Goal: Transaction & Acquisition: Download file/media

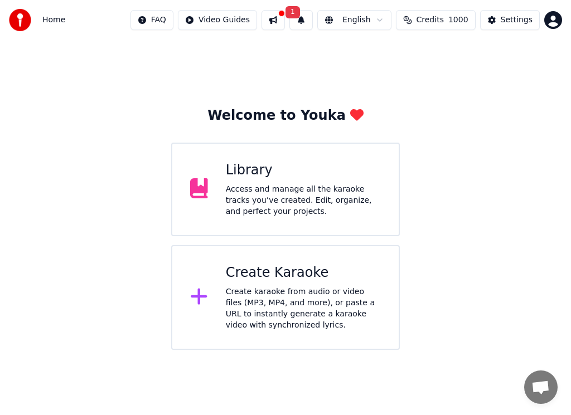
click at [285, 314] on div "Create karaoke from audio or video files (MP3, MP4, and more), or paste a URL t…" at bounding box center [303, 308] width 155 height 45
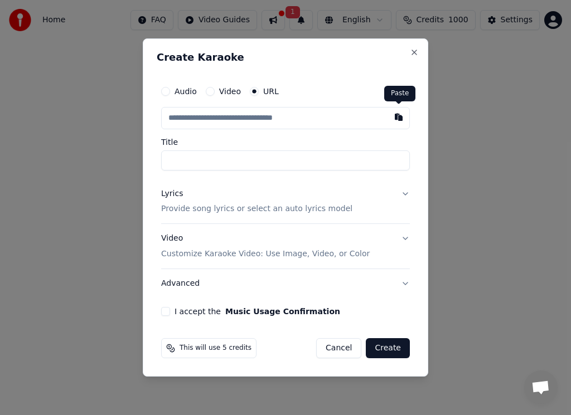
click at [399, 117] on button "button" at bounding box center [398, 117] width 22 height 20
type input "**********"
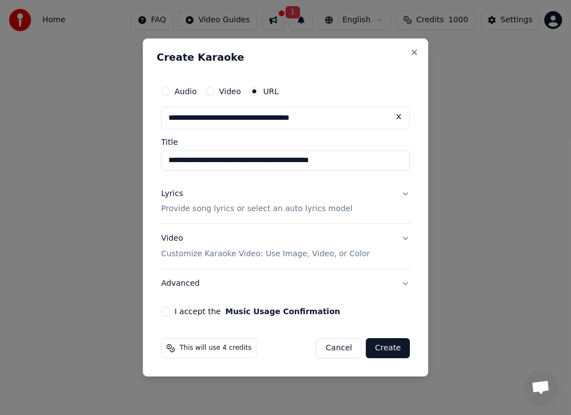
type input "**********"
click at [165, 313] on button "I accept the Music Usage Confirmation" at bounding box center [165, 311] width 9 height 9
click at [385, 349] on button "Create" at bounding box center [388, 348] width 44 height 20
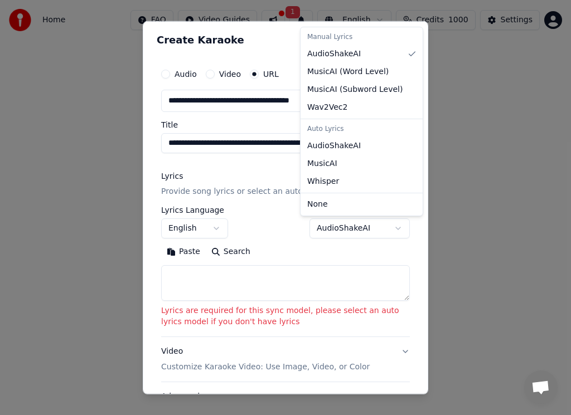
click at [390, 227] on body "**********" at bounding box center [285, 175] width 571 height 350
select select "****"
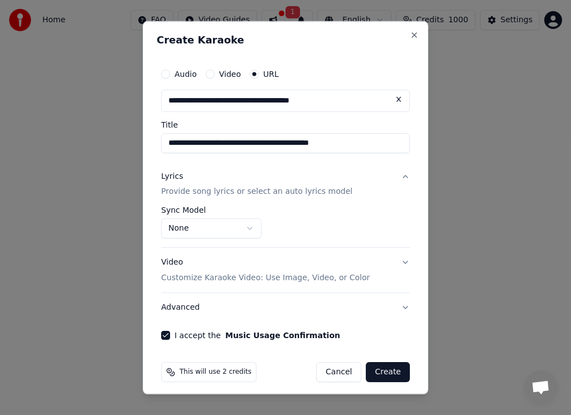
click at [390, 371] on button "Create" at bounding box center [388, 372] width 44 height 20
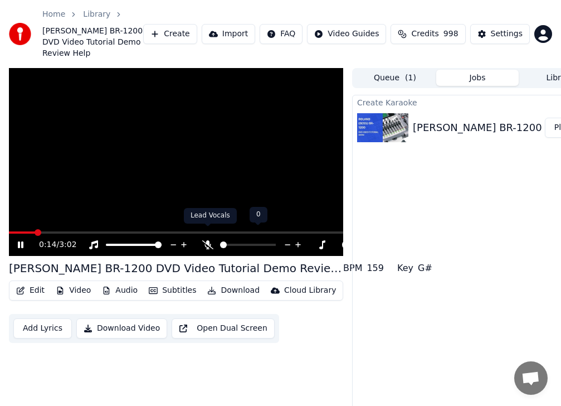
click at [207, 240] on icon at bounding box center [207, 244] width 11 height 9
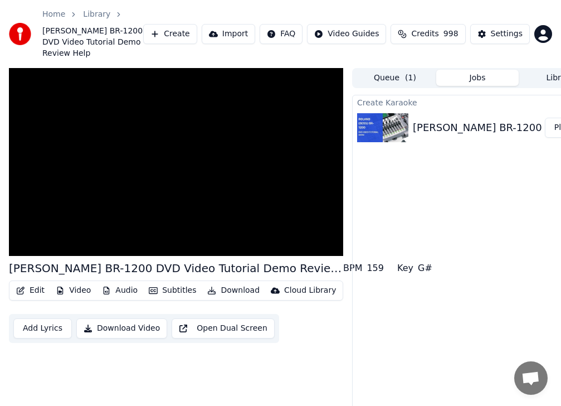
click at [357, 362] on div "Create Karaoke [PERSON_NAME] BR-1200 DVD Video Tutorial Demo Review Help Play" at bounding box center [477, 267] width 251 height 345
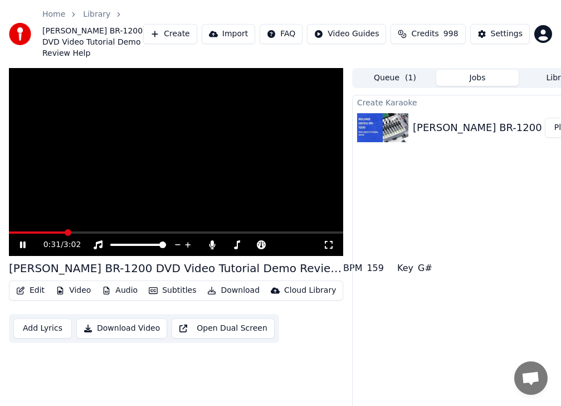
click at [23, 240] on icon at bounding box center [31, 244] width 26 height 9
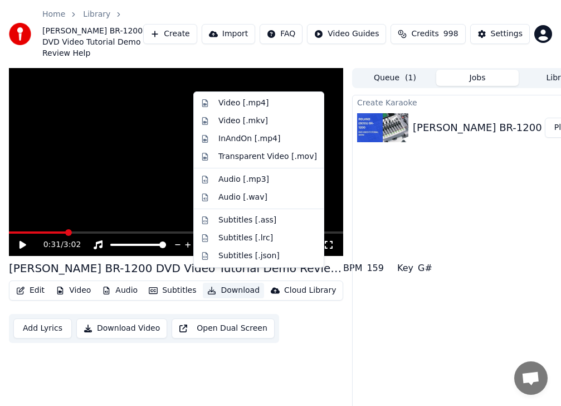
click at [226, 283] on button "Download" at bounding box center [233, 291] width 61 height 16
click at [255, 103] on div "Video [.mp4]" at bounding box center [243, 103] width 50 height 11
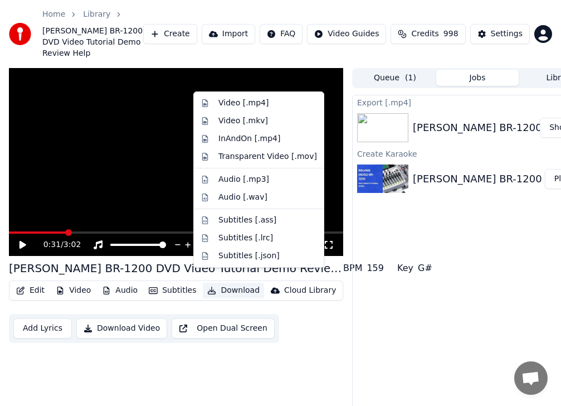
click at [215, 283] on button "Download" at bounding box center [233, 291] width 61 height 16
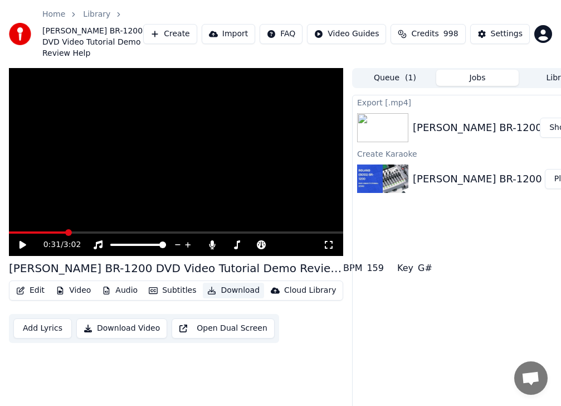
click at [215, 283] on button "Download" at bounding box center [233, 291] width 61 height 16
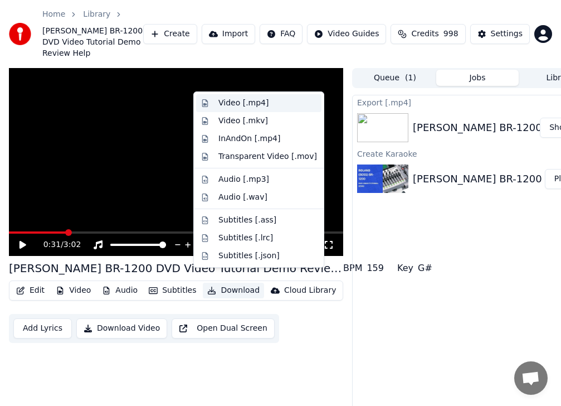
click at [259, 100] on div "Video [.mp4]" at bounding box center [243, 103] width 50 height 11
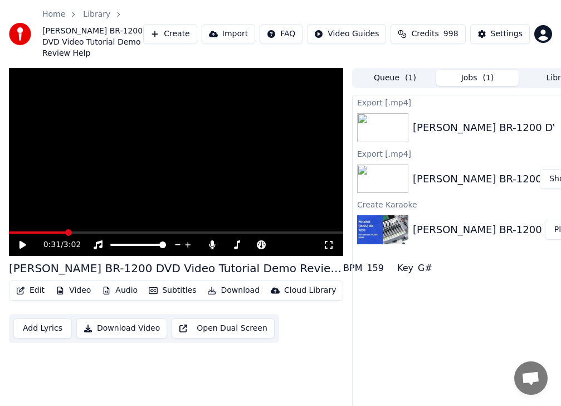
click at [259, 100] on video at bounding box center [176, 162] width 334 height 188
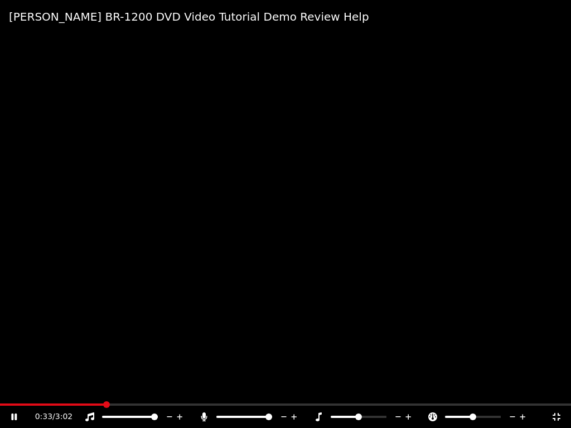
click at [337, 100] on video at bounding box center [285, 214] width 571 height 428
drag, startPoint x: 338, startPoint y: 99, endPoint x: 339, endPoint y: 88, distance: 11.2
click at [339, 101] on video at bounding box center [285, 214] width 571 height 428
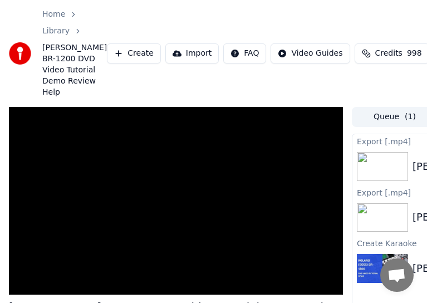
drag, startPoint x: 286, startPoint y: 2, endPoint x: 302, endPoint y: 67, distance: 67.5
click at [349, 107] on div "Home Library [PERSON_NAME] BR-1200 DVD Video Tutorial Demo Review Help Create I…" at bounding box center [213, 53] width 427 height 107
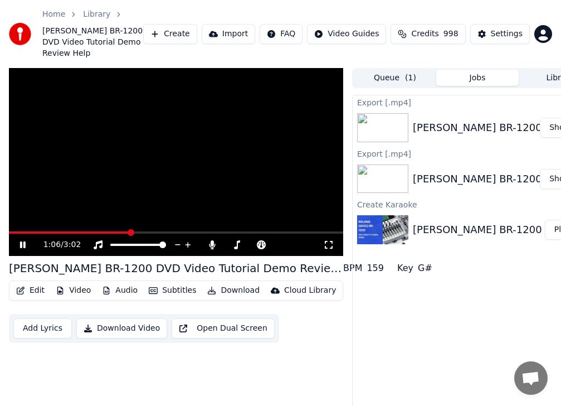
click at [118, 318] on button "Download Video" at bounding box center [121, 328] width 91 height 20
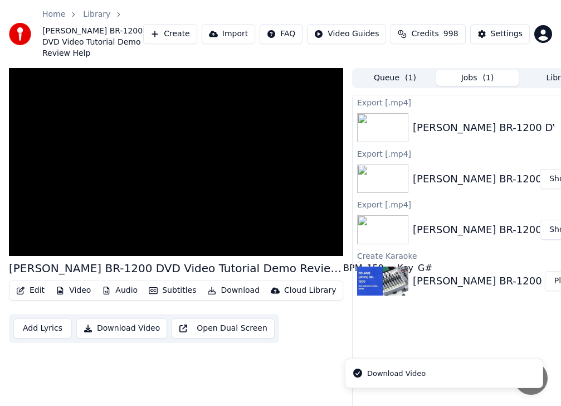
click at [375, 372] on div "Download Video" at bounding box center [396, 373] width 59 height 11
click at [221, 283] on button "Download" at bounding box center [233, 291] width 61 height 16
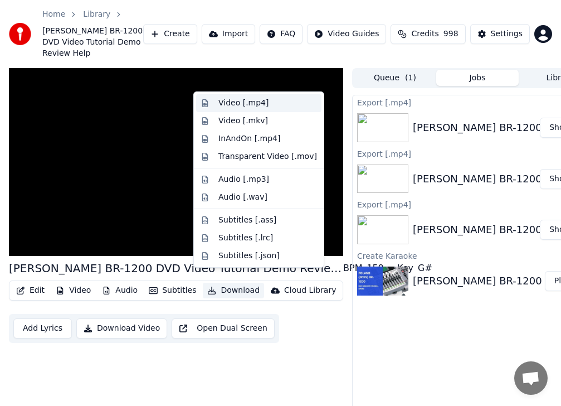
click at [245, 102] on div "Video [.mp4]" at bounding box center [243, 103] width 50 height 11
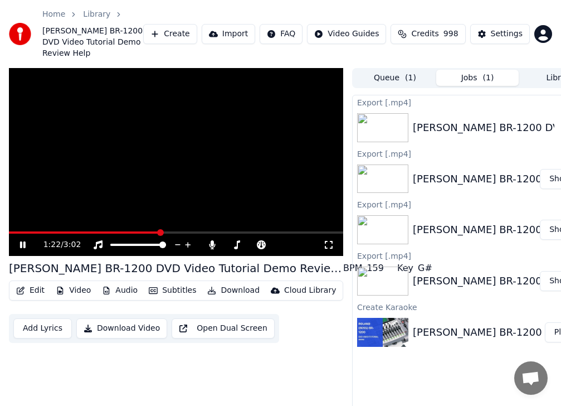
click at [245, 102] on video at bounding box center [176, 162] width 334 height 188
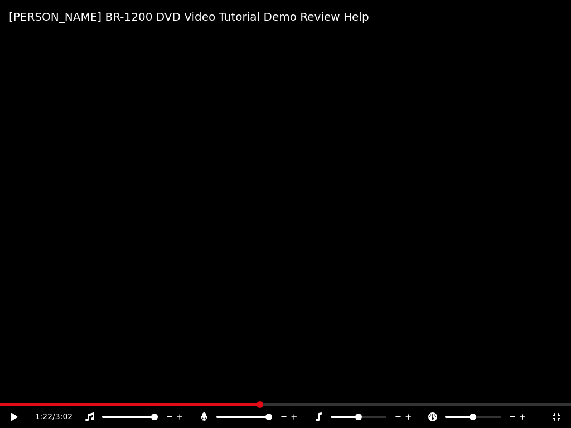
click at [247, 117] on video at bounding box center [285, 214] width 571 height 428
click at [289, 142] on video at bounding box center [285, 214] width 571 height 428
drag, startPoint x: 289, startPoint y: 142, endPoint x: 289, endPoint y: 129, distance: 12.8
click at [289, 142] on video at bounding box center [285, 214] width 571 height 428
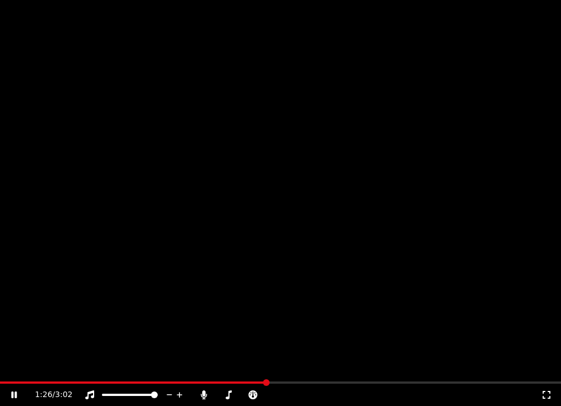
click at [27, 390] on icon at bounding box center [22, 394] width 26 height 9
